Goal: Task Accomplishment & Management: Manage account settings

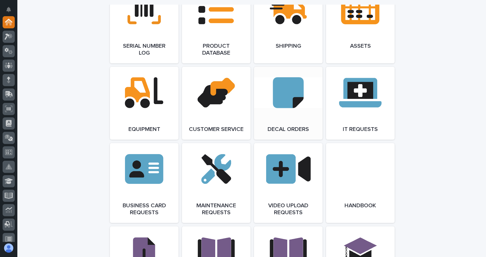
scroll to position [782, 0]
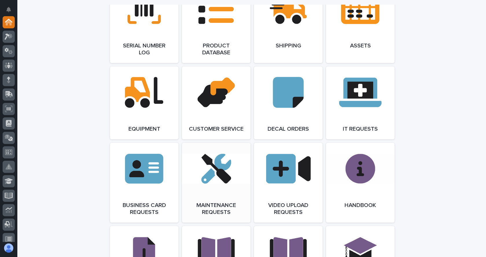
click at [202, 177] on link "Open Link" at bounding box center [216, 183] width 69 height 80
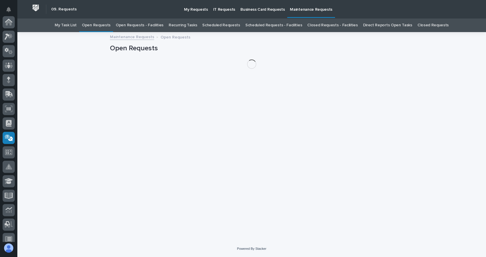
scroll to position [116, 0]
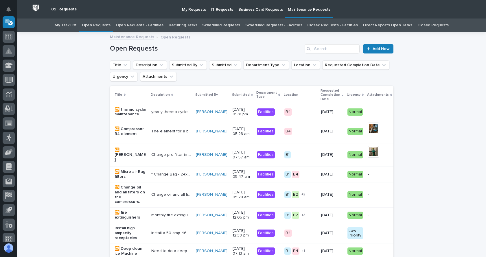
click at [143, 23] on link "Open Requests - Facilities" at bounding box center [140, 26] width 48 height 14
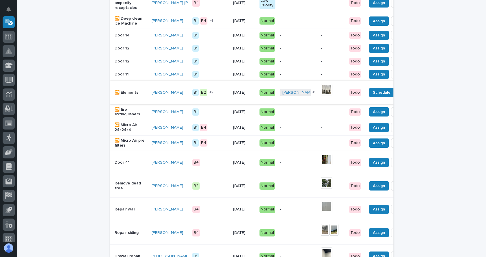
scroll to position [232, 0]
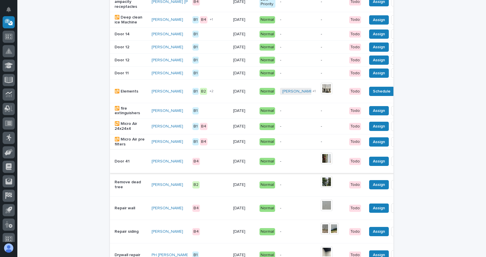
click at [321, 164] on img at bounding box center [327, 159] width 12 height 12
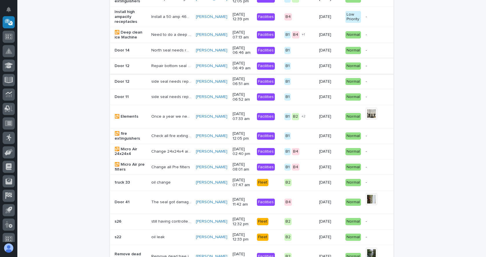
scroll to position [221, 0]
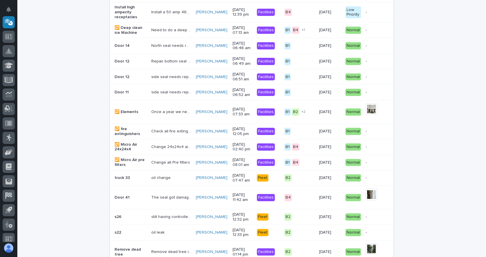
click at [392, 253] on div "Loading... Saving… Loading... Saving… Open Requests Add New Title Description S…" at bounding box center [252, 137] width 290 height 652
click at [419, 237] on button "Done" at bounding box center [429, 232] width 20 height 9
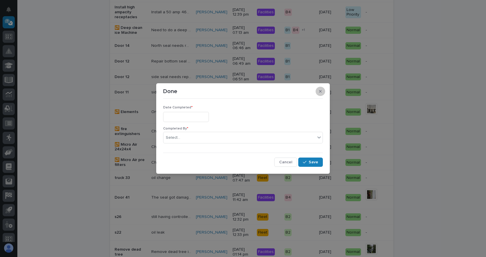
click at [320, 91] on icon "button" at bounding box center [320, 91] width 3 height 4
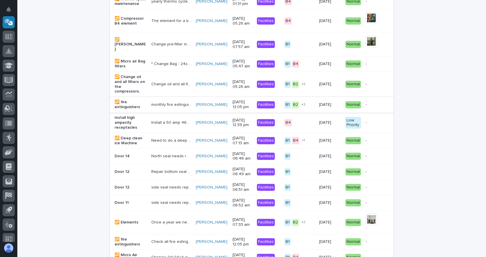
scroll to position [0, 0]
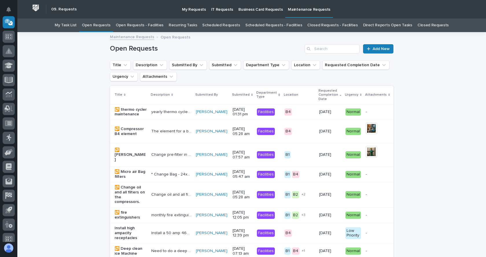
click at [147, 25] on link "Open Requests - Facilities" at bounding box center [140, 26] width 48 height 14
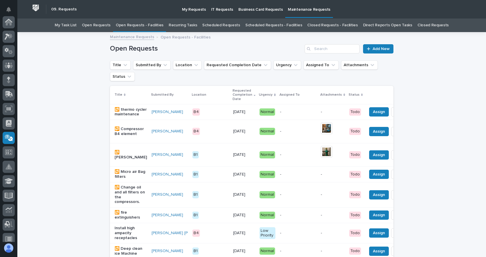
scroll to position [116, 0]
click at [388, 90] on th at bounding box center [401, 95] width 72 height 19
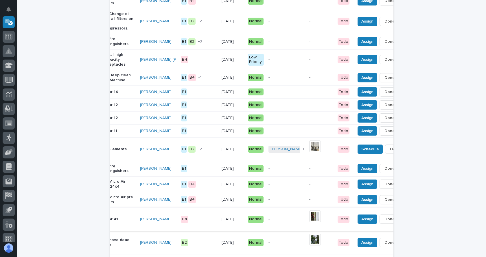
scroll to position [0, 23]
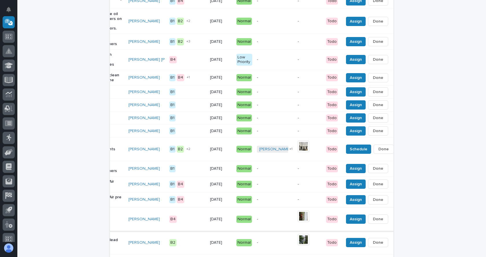
click at [373, 223] on span "Done" at bounding box center [378, 219] width 10 height 7
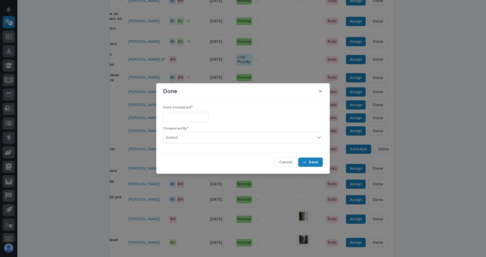
click at [182, 115] on input "text" at bounding box center [186, 117] width 46 height 10
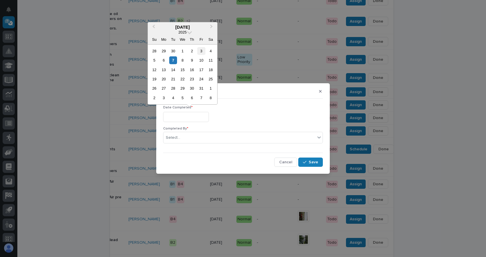
click at [200, 50] on div "3" at bounding box center [201, 51] width 8 height 8
type input "**********"
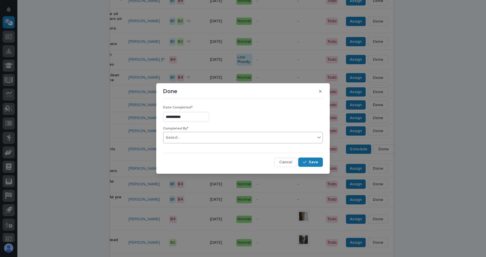
click at [189, 133] on div "Select..." at bounding box center [240, 138] width 152 height 10
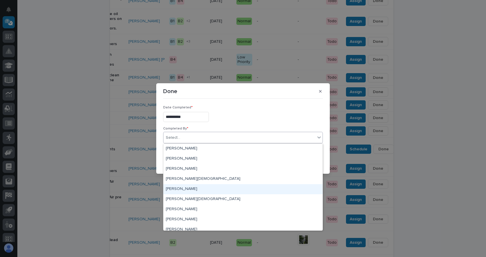
click at [174, 190] on div "[PERSON_NAME]" at bounding box center [243, 189] width 159 height 10
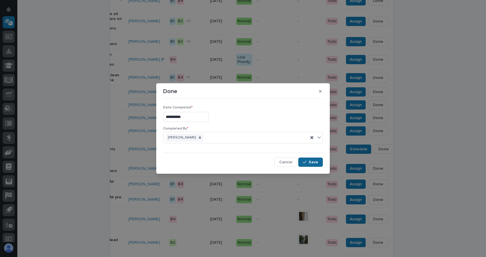
click at [309, 162] on div "button" at bounding box center [306, 162] width 6 height 4
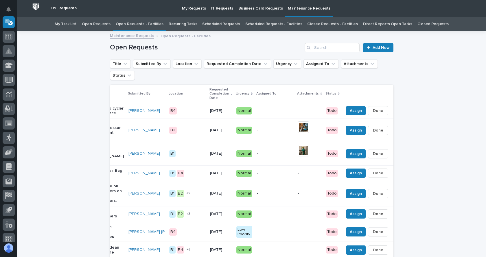
scroll to position [0, 0]
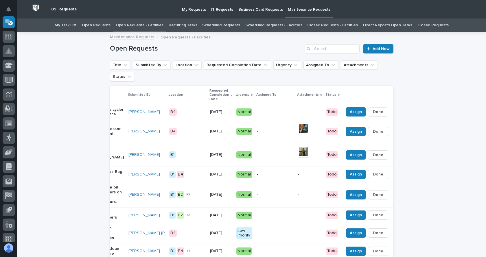
click at [383, 94] on th at bounding box center [378, 95] width 72 height 19
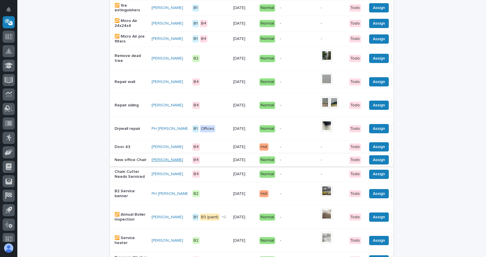
scroll to position [347, 0]
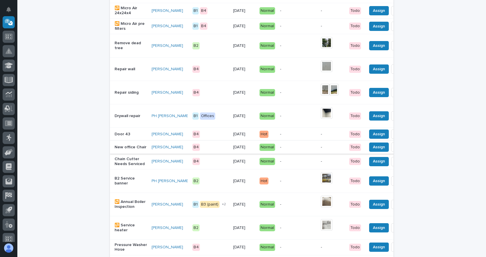
click at [396, 151] on span "Done" at bounding box center [401, 147] width 10 height 7
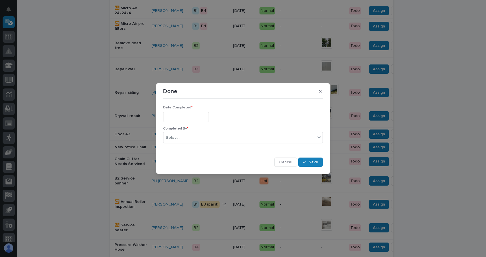
click at [204, 117] on input "text" at bounding box center [186, 117] width 46 height 10
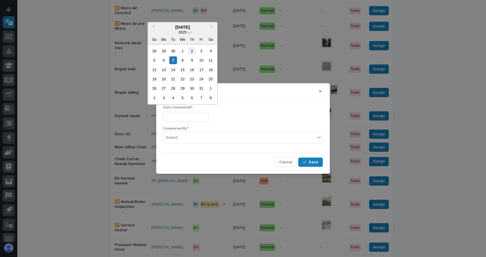
click at [191, 53] on div "2" at bounding box center [192, 51] width 8 height 8
type input "**********"
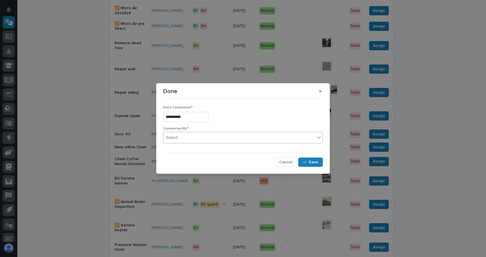
click at [189, 135] on div "Select..." at bounding box center [240, 138] width 152 height 10
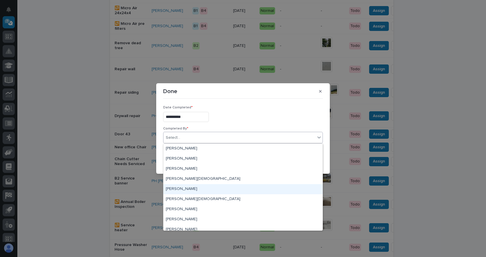
drag, startPoint x: 182, startPoint y: 195, endPoint x: 183, endPoint y: 188, distance: 7.0
click at [183, 188] on div "[PERSON_NAME]" at bounding box center [243, 189] width 159 height 10
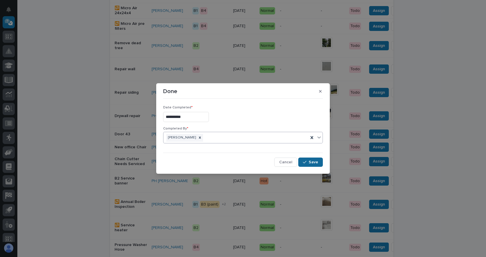
click at [317, 163] on span "Save" at bounding box center [314, 162] width 10 height 5
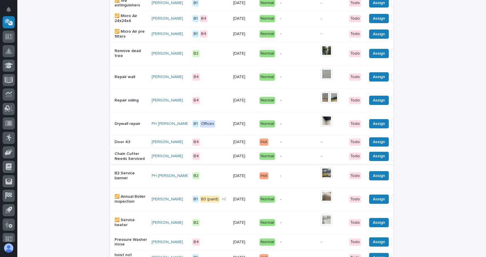
scroll to position [369, 0]
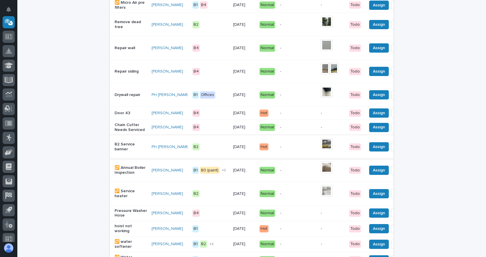
click at [396, 151] on span "Done" at bounding box center [401, 147] width 10 height 7
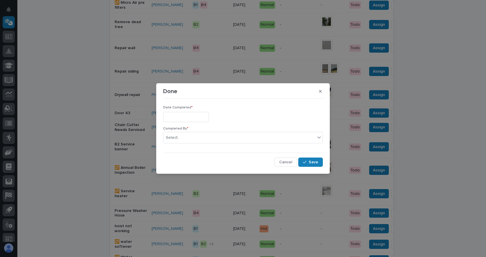
click at [184, 116] on input "text" at bounding box center [186, 117] width 46 height 10
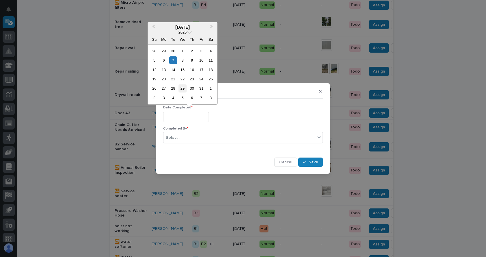
scroll to position [379, 0]
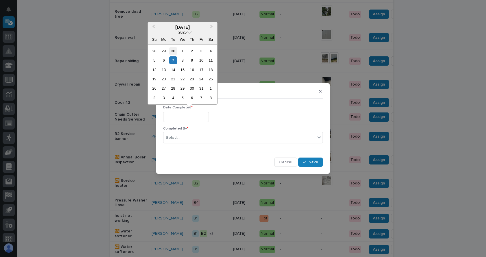
click at [171, 51] on div "30" at bounding box center [173, 51] width 8 height 8
type input "**********"
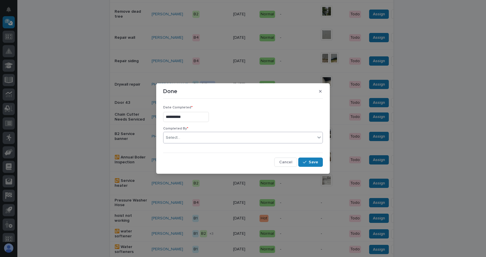
click at [190, 136] on div "Select..." at bounding box center [240, 138] width 152 height 10
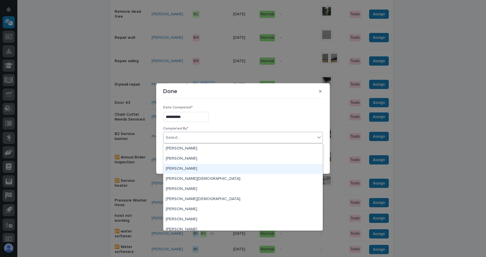
click at [183, 171] on div "[PERSON_NAME]" at bounding box center [243, 169] width 159 height 10
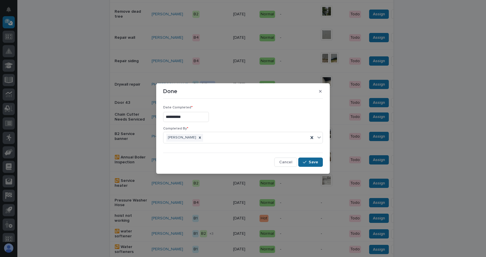
click at [309, 162] on div "button" at bounding box center [306, 162] width 6 height 4
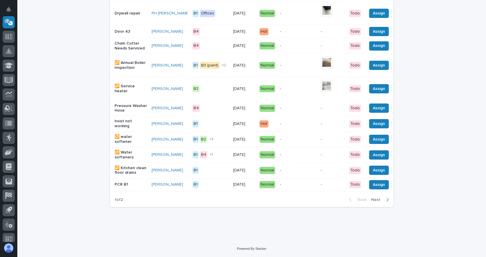
scroll to position [474, 0]
click at [310, 203] on div "1 of 2 Back Next" at bounding box center [252, 200] width 284 height 14
click at [325, 203] on div "1 of 2 Back Next" at bounding box center [252, 200] width 284 height 14
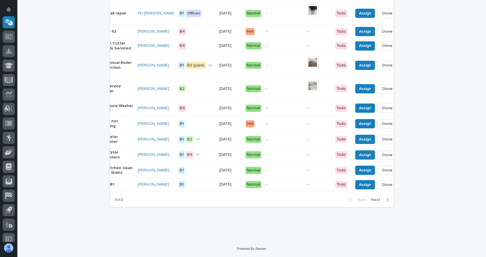
scroll to position [0, 14]
click at [400, 122] on button "button" at bounding box center [404, 124] width 8 height 4
click at [366, 156] on span "Edit Dept" at bounding box center [366, 159] width 17 height 7
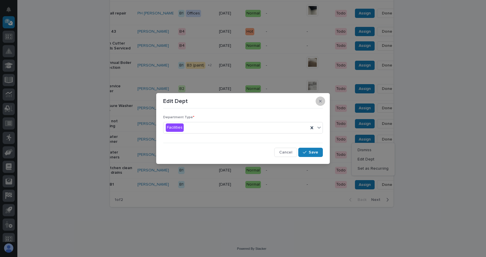
click at [318, 99] on button "button" at bounding box center [321, 101] width 10 height 9
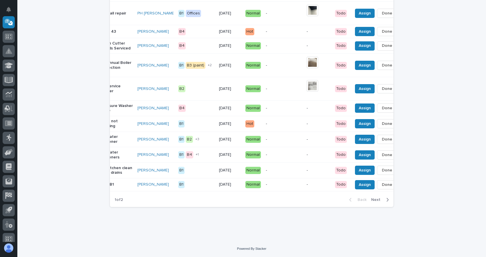
click at [390, 135] on div "Assign Done Dismiss Edit Dept Edit Recurrence" at bounding box center [383, 139] width 61 height 9
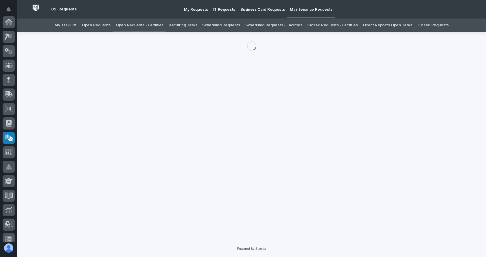
scroll to position [116, 0]
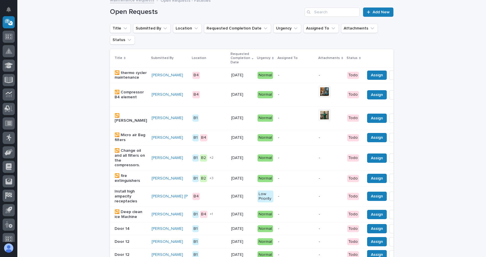
scroll to position [11, 0]
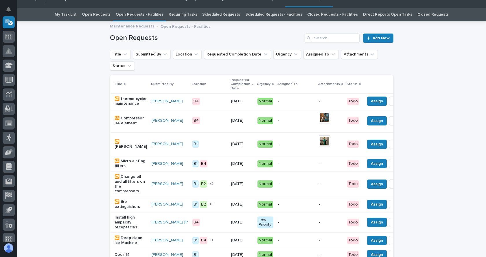
click at [380, 76] on th at bounding box center [399, 84] width 72 height 19
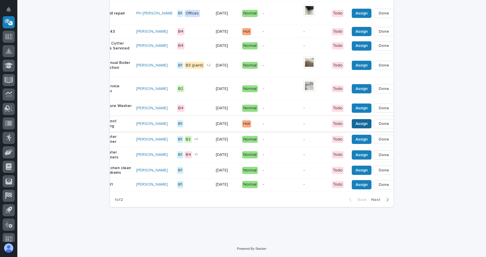
scroll to position [0, 21]
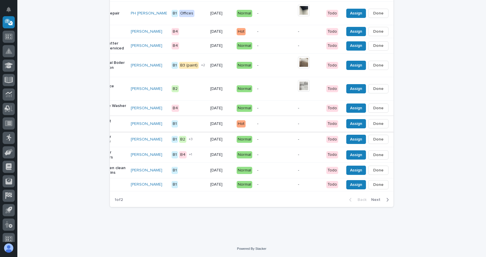
click at [395, 122] on icon "button" at bounding box center [395, 124] width 1 height 4
click at [348, 147] on span "Dismiss" at bounding box center [350, 150] width 14 height 7
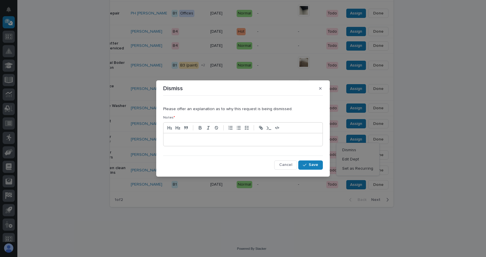
click at [220, 142] on p at bounding box center [243, 140] width 151 height 6
click at [178, 140] on p "**********" at bounding box center [243, 140] width 151 height 6
click at [309, 162] on button "Save" at bounding box center [311, 164] width 25 height 9
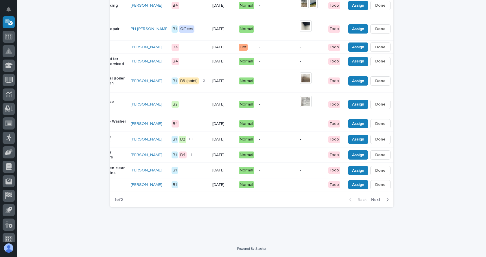
scroll to position [0, 0]
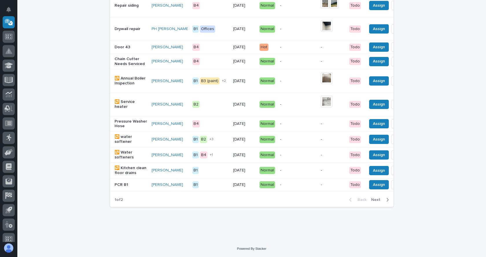
click at [122, 183] on p "PCR B1" at bounding box center [131, 185] width 32 height 5
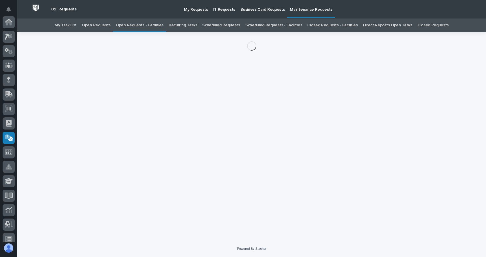
scroll to position [116, 0]
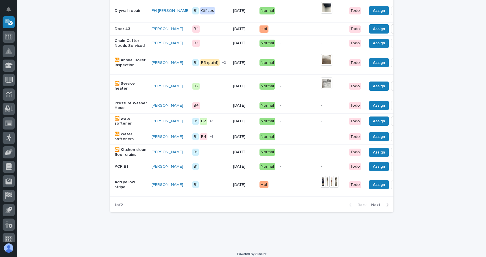
scroll to position [482, 0]
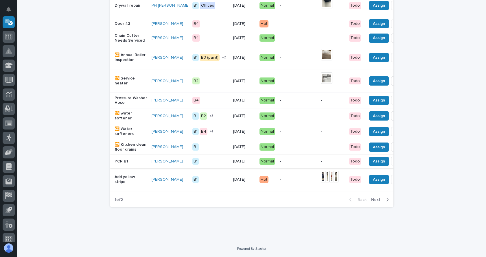
click at [396, 158] on span "Done" at bounding box center [401, 161] width 10 height 7
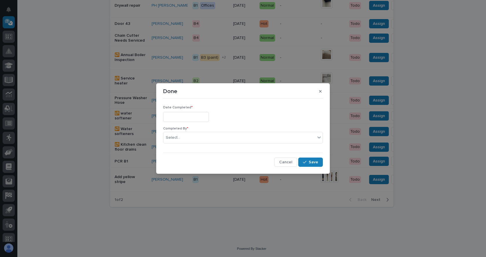
click at [193, 118] on input "text" at bounding box center [186, 117] width 46 height 10
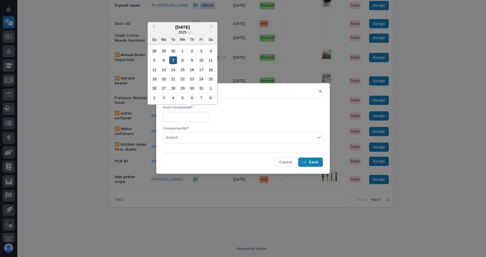
click at [174, 60] on div "7" at bounding box center [173, 60] width 8 height 8
type input "**********"
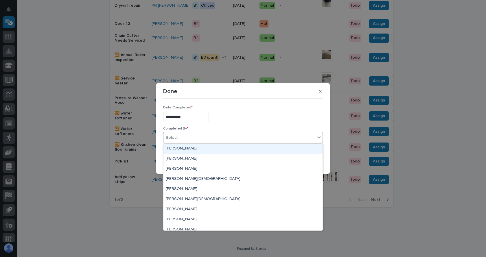
click at [197, 138] on div "Select..." at bounding box center [240, 138] width 152 height 10
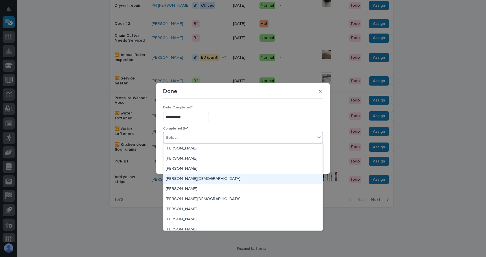
click at [179, 178] on div "[PERSON_NAME][DEMOGRAPHIC_DATA]" at bounding box center [243, 179] width 159 height 10
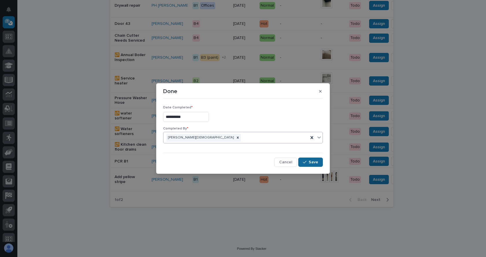
click at [310, 163] on span "Save" at bounding box center [314, 162] width 10 height 5
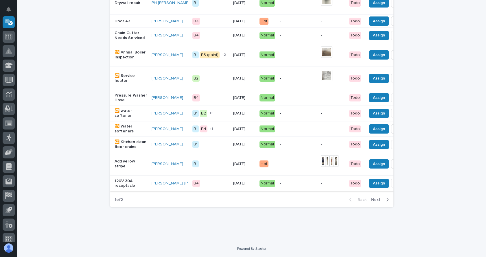
click at [396, 181] on span "Done" at bounding box center [401, 183] width 10 height 7
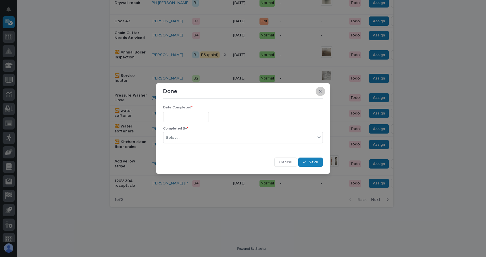
click at [323, 92] on button "button" at bounding box center [321, 91] width 10 height 9
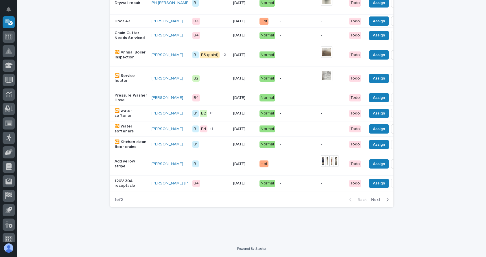
click at [376, 203] on span "Next" at bounding box center [378, 199] width 13 height 5
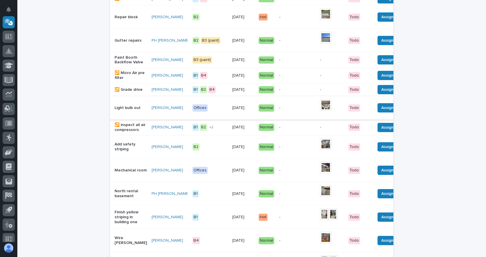
scroll to position [122, 0]
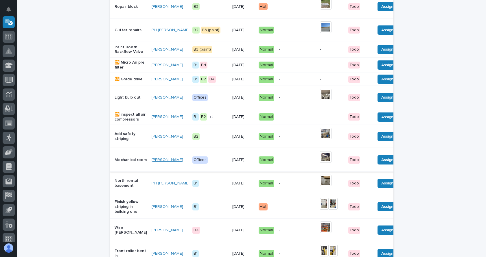
click at [152, 163] on link "[PERSON_NAME]" at bounding box center [168, 160] width 32 height 5
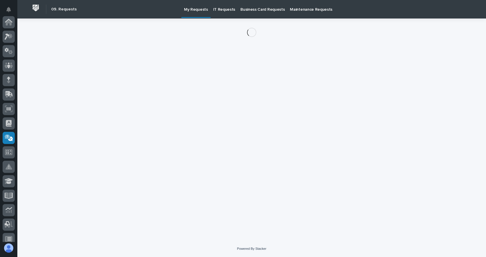
scroll to position [116, 0]
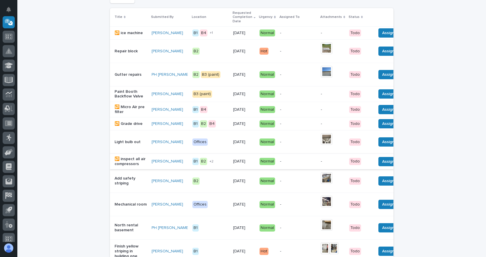
scroll to position [105, 0]
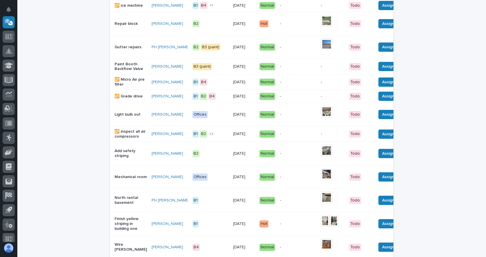
click at [121, 180] on p "Mechanical room" at bounding box center [131, 177] width 32 height 5
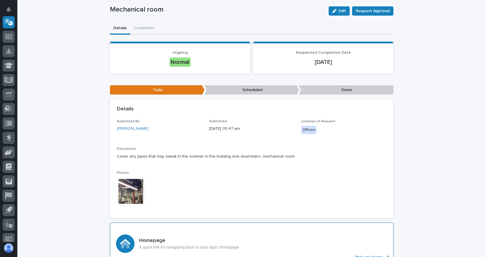
scroll to position [58, 0]
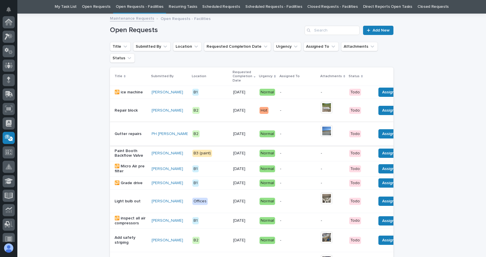
scroll to position [116, 0]
